Goal: Navigation & Orientation: Find specific page/section

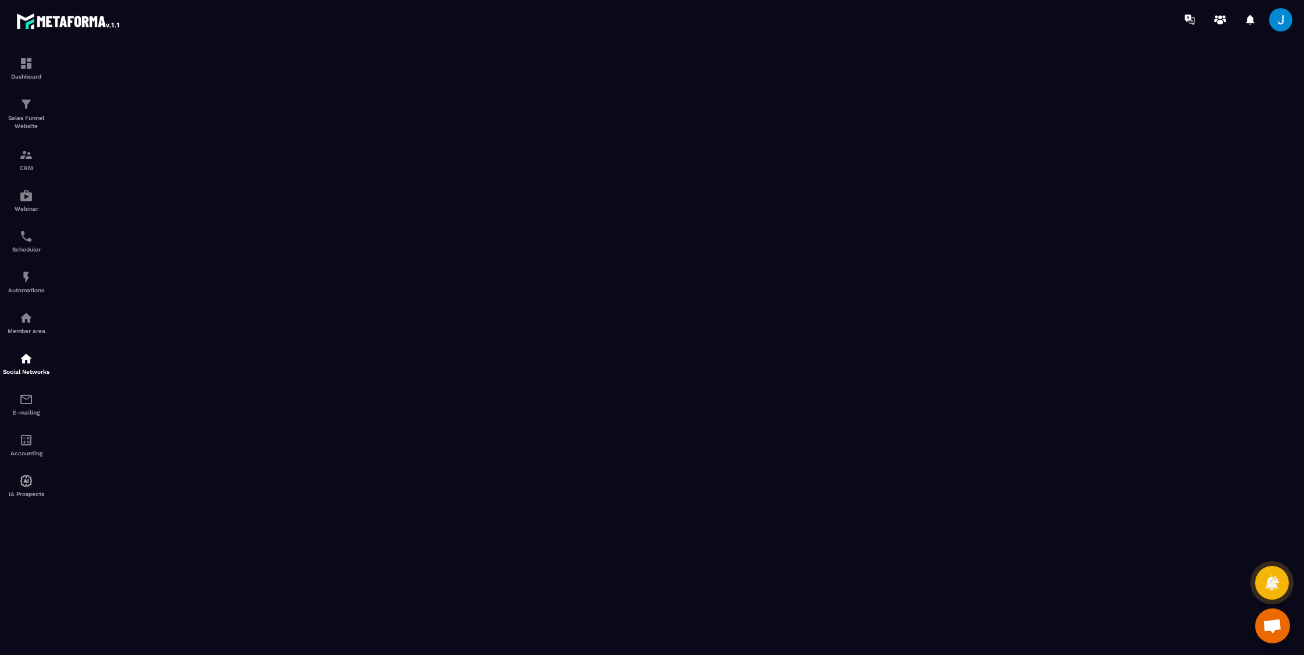
click at [1260, 625] on span "Ouvrir le chat" at bounding box center [1272, 625] width 35 height 35
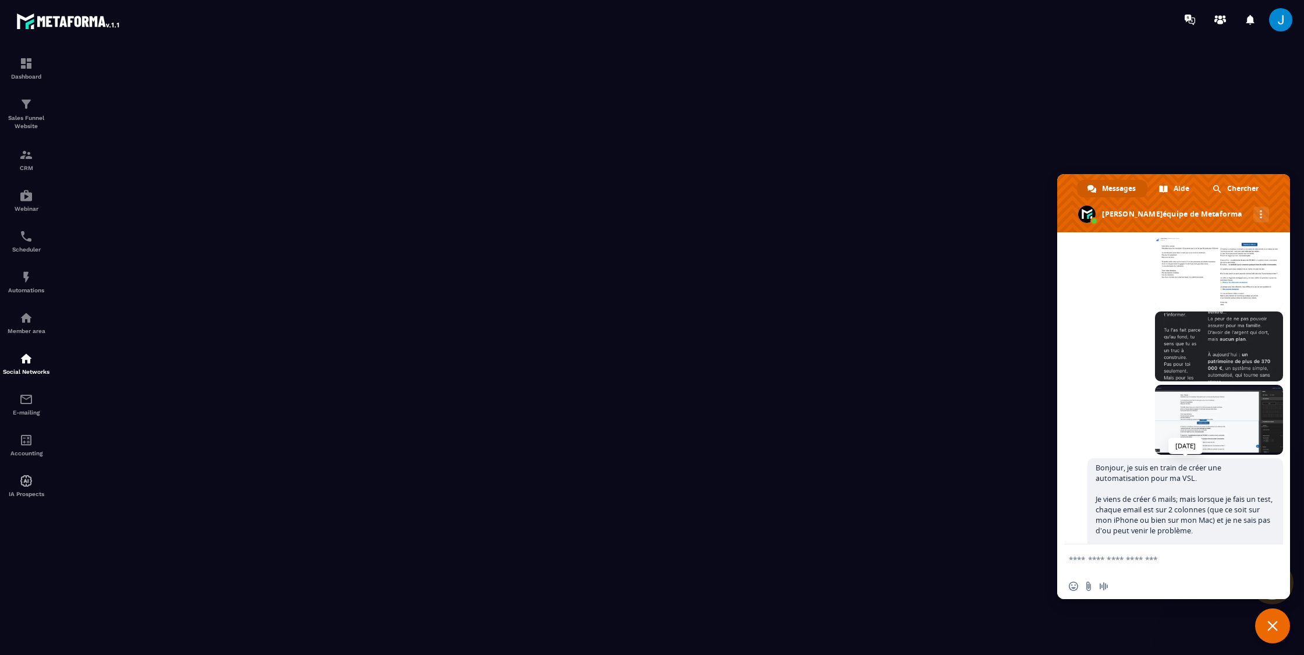
scroll to position [261, 0]
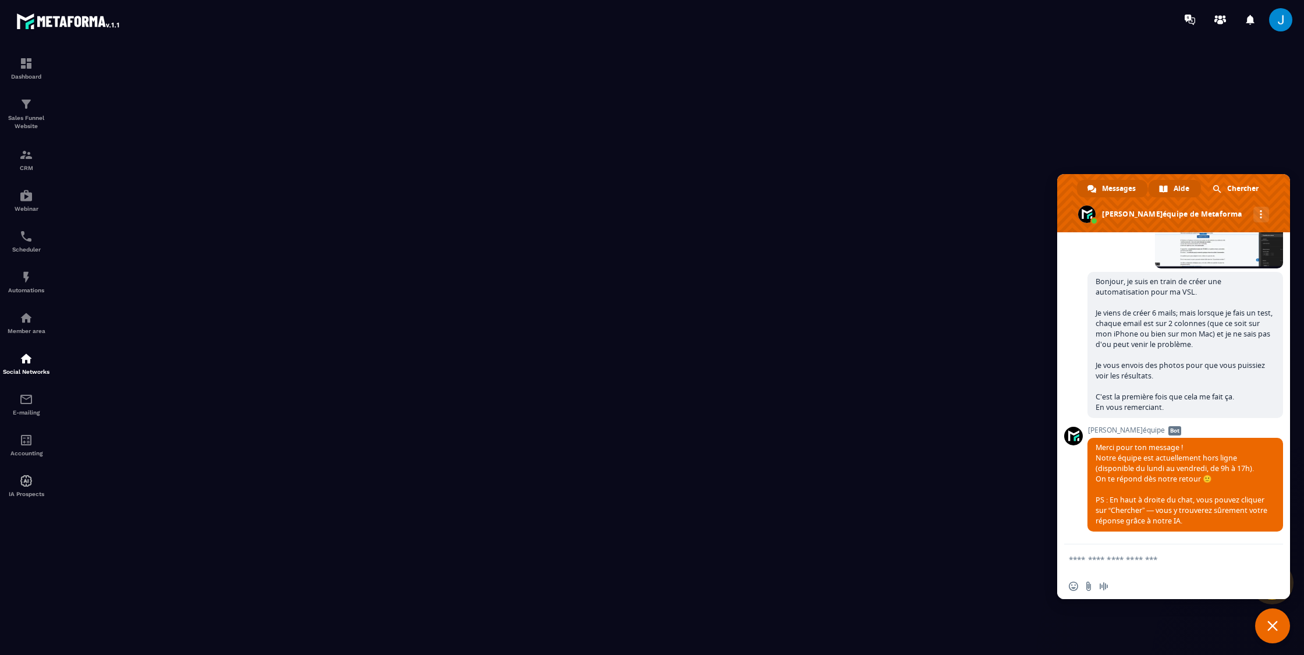
click at [1169, 189] on div "Aide" at bounding box center [1174, 188] width 52 height 17
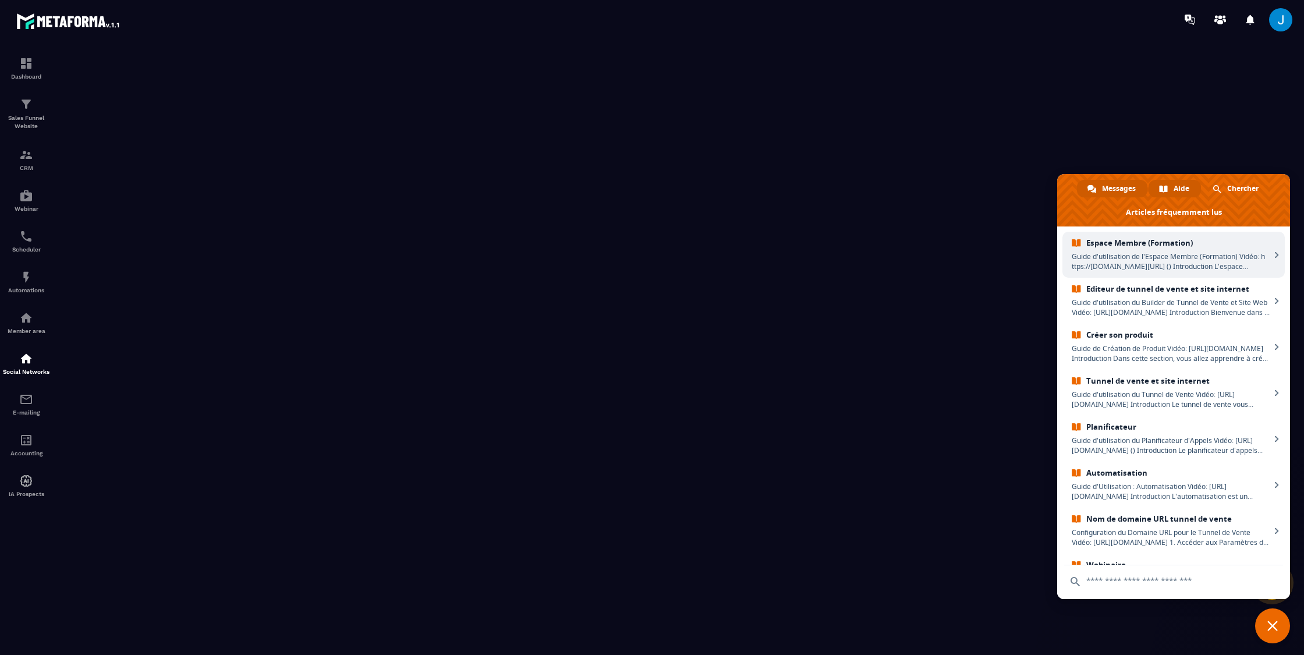
click at [1123, 190] on span "Messages" at bounding box center [1119, 188] width 34 height 17
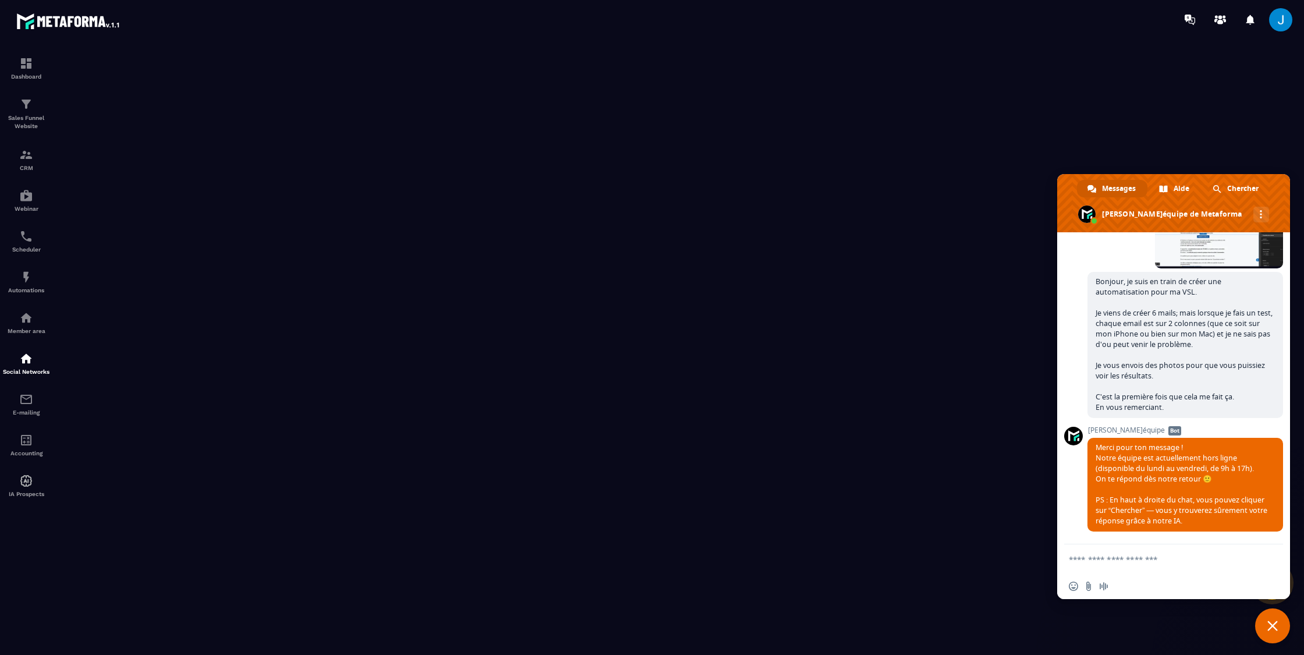
scroll to position [0, 0]
click at [1278, 621] on span "Fermer le chat" at bounding box center [1272, 625] width 35 height 35
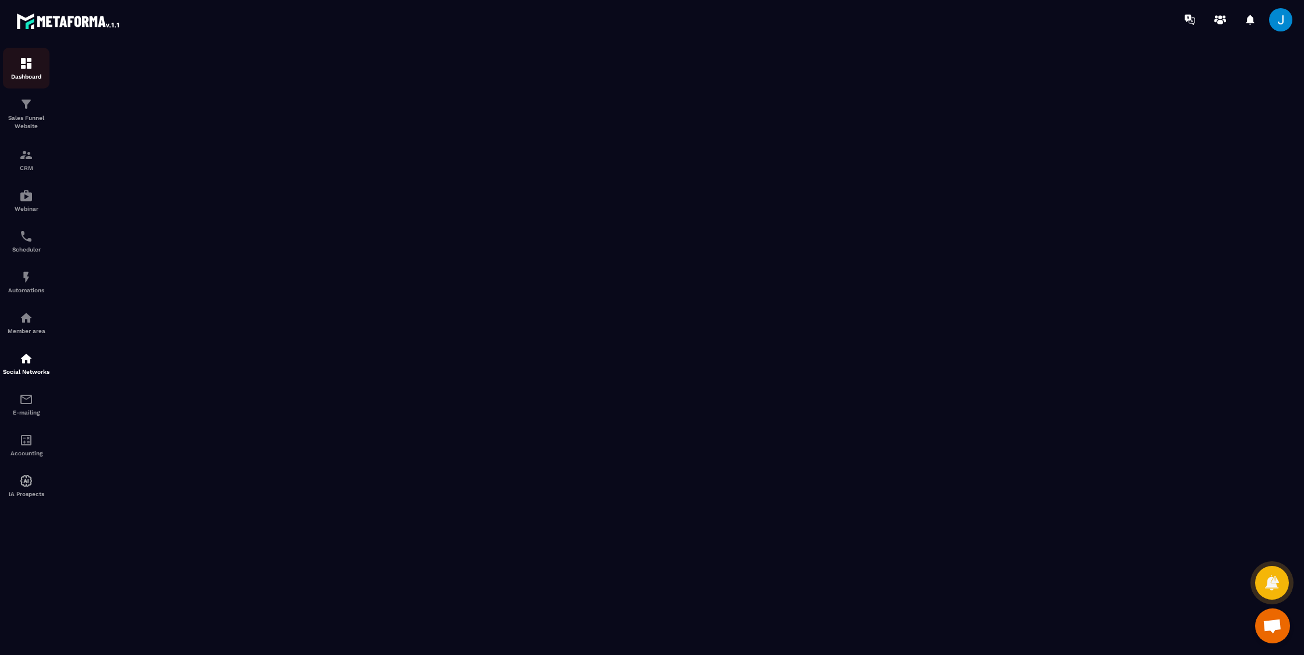
click at [25, 70] on div "Dashboard" at bounding box center [26, 67] width 47 height 23
